Goal: Task Accomplishment & Management: Manage account settings

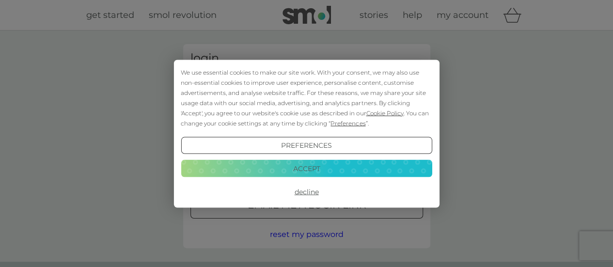
click at [313, 172] on button "Accept" at bounding box center [306, 168] width 251 height 17
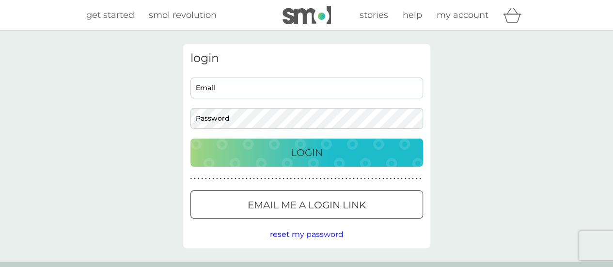
click at [276, 88] on input "Email" at bounding box center [306, 88] width 233 height 21
type input "nphi123.sp@gmail.com"
click at [233, 161] on button "Login" at bounding box center [306, 153] width 233 height 28
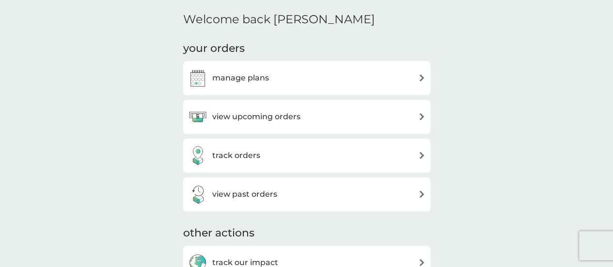
scroll to position [287, 0]
click at [312, 71] on div "manage plans" at bounding box center [306, 77] width 237 height 19
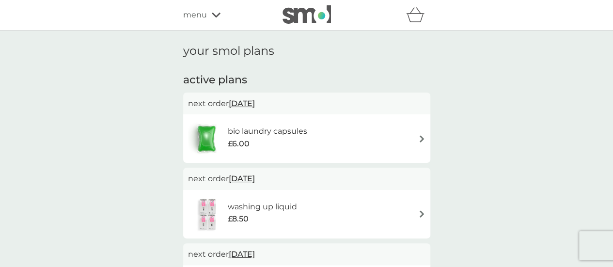
click at [418, 141] on img at bounding box center [421, 138] width 7 height 7
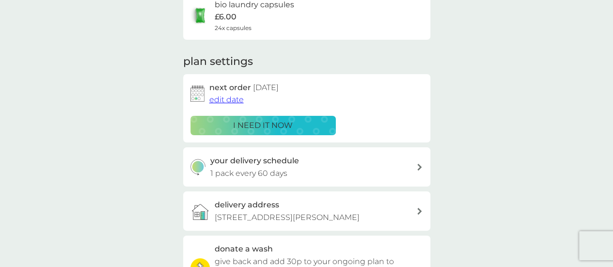
scroll to position [104, 0]
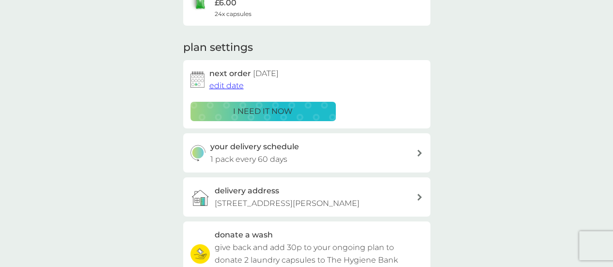
click at [228, 88] on span "edit date" at bounding box center [226, 85] width 34 height 9
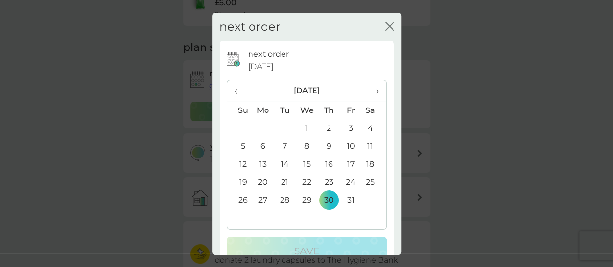
click at [235, 86] on span "‹" at bounding box center [239, 90] width 10 height 20
click at [305, 146] on td "10" at bounding box center [307, 146] width 22 height 18
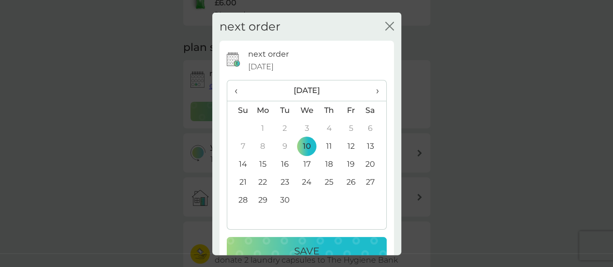
click at [294, 244] on p "Save" at bounding box center [306, 251] width 25 height 16
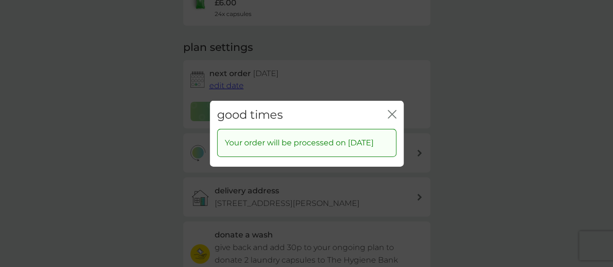
click at [393, 110] on icon "close" at bounding box center [394, 114] width 4 height 8
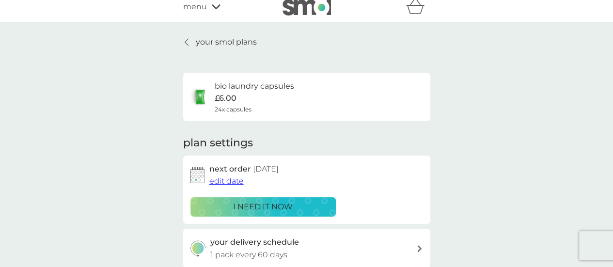
scroll to position [0, 0]
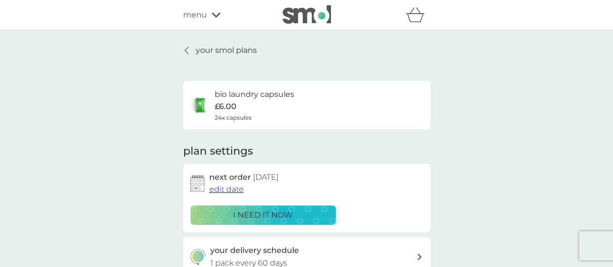
click at [221, 47] on p "your smol plans" at bounding box center [226, 50] width 61 height 13
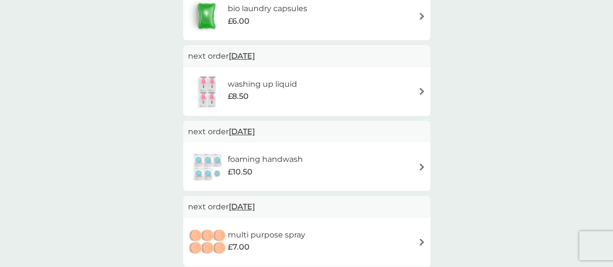
scroll to position [122, 0]
click at [254, 58] on span "[DATE]" at bounding box center [242, 56] width 26 height 19
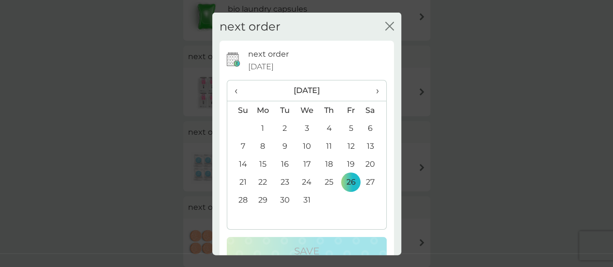
click at [372, 93] on th "›" at bounding box center [373, 90] width 24 height 21
click at [369, 96] on span "›" at bounding box center [374, 90] width 10 height 20
click at [361, 201] on td "28" at bounding box center [373, 200] width 24 height 18
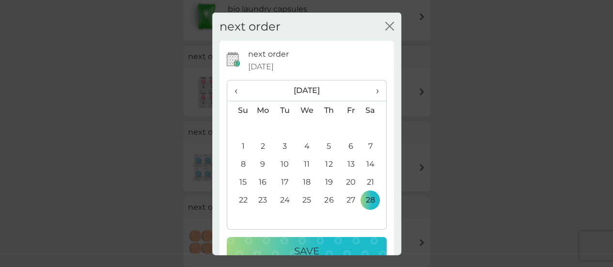
click at [325, 245] on div "Save" at bounding box center [306, 251] width 141 height 16
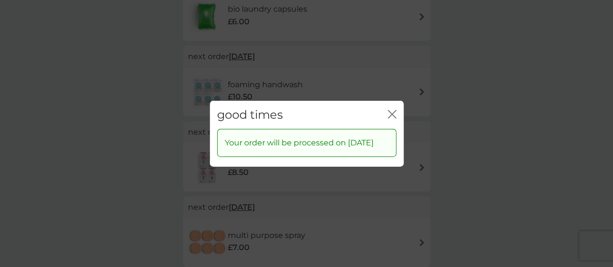
click at [398, 112] on div "good times close" at bounding box center [307, 114] width 194 height 29
click at [394, 110] on icon "close" at bounding box center [394, 114] width 4 height 8
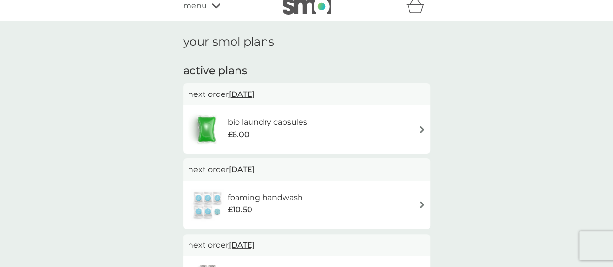
scroll to position [0, 0]
